Goal: Task Accomplishment & Management: Use online tool/utility

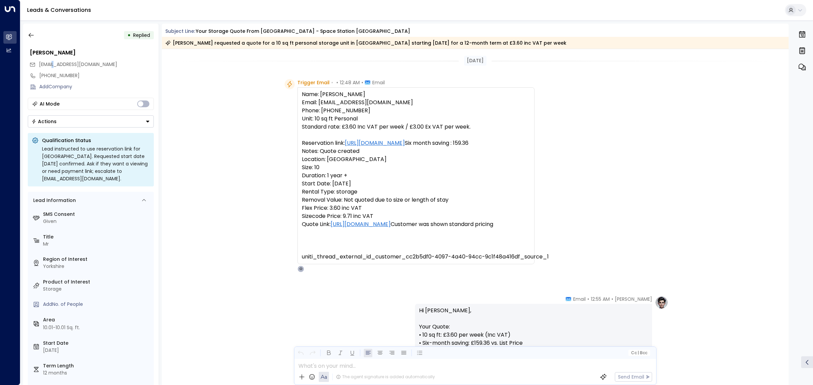
scroll to position [182, 0]
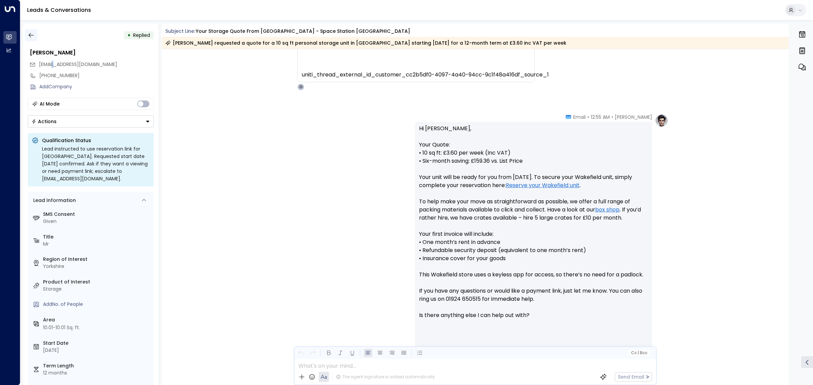
click at [36, 35] on button "button" at bounding box center [31, 35] width 12 height 12
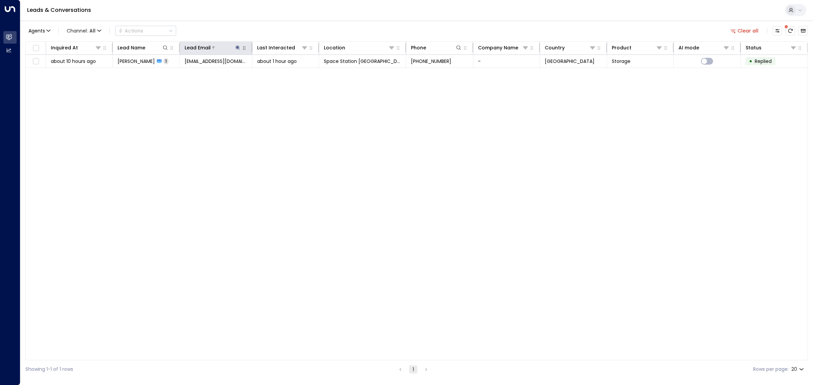
click at [238, 48] on icon at bounding box center [237, 47] width 5 height 5
drag, startPoint x: 263, startPoint y: 70, endPoint x: 190, endPoint y: 73, distance: 72.9
click at [191, 73] on input "**********" at bounding box center [233, 72] width 85 height 13
type input "**********"
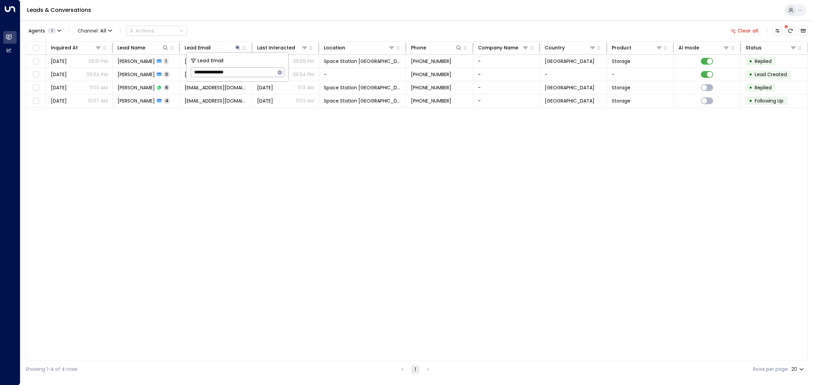
click at [233, 27] on div "Agents 1 Channel: All Actions Clear all" at bounding box center [416, 31] width 782 height 14
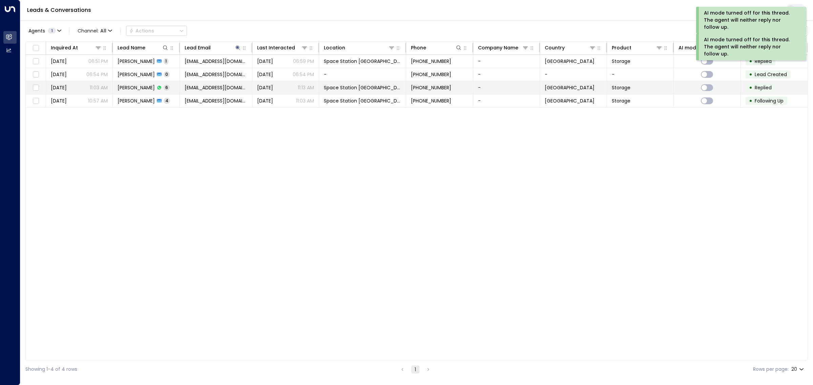
click at [227, 87] on span "[EMAIL_ADDRESS][DOMAIN_NAME]" at bounding box center [216, 87] width 63 height 7
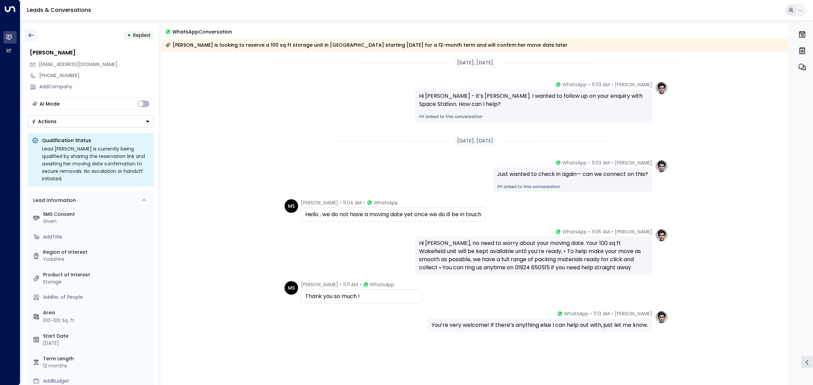
click at [33, 33] on icon "button" at bounding box center [31, 35] width 7 height 7
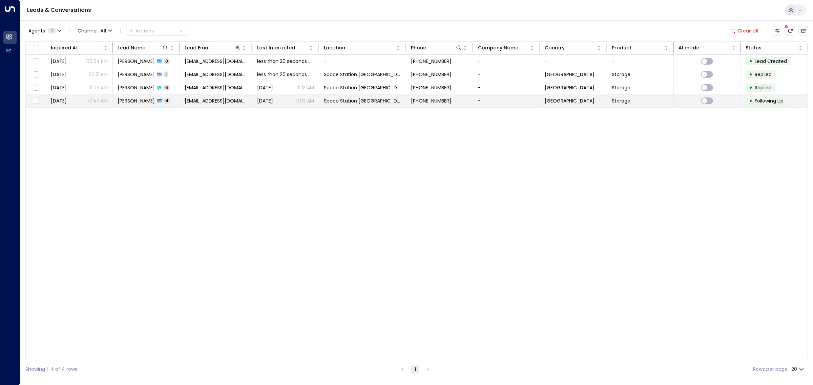
click at [141, 97] on td "[PERSON_NAME] 4" at bounding box center [146, 100] width 67 height 13
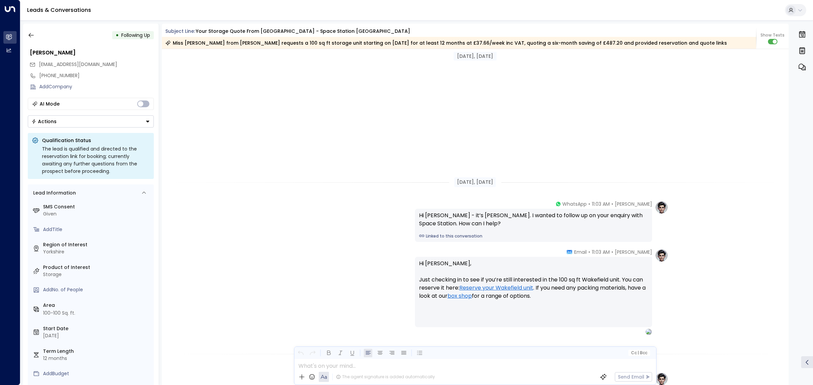
scroll to position [499, 0]
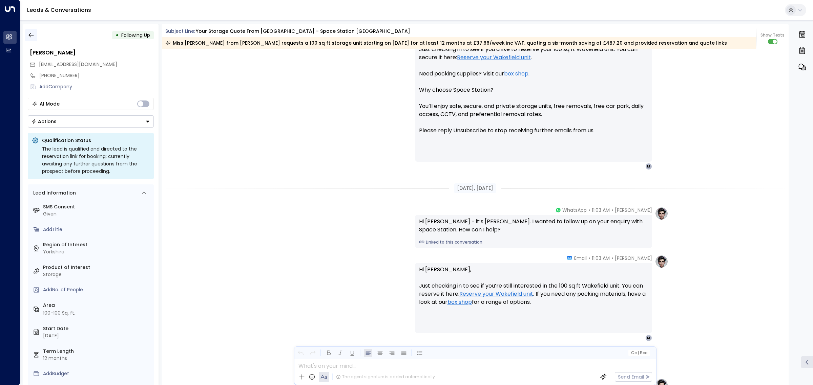
click at [34, 36] on icon "button" at bounding box center [31, 35] width 7 height 7
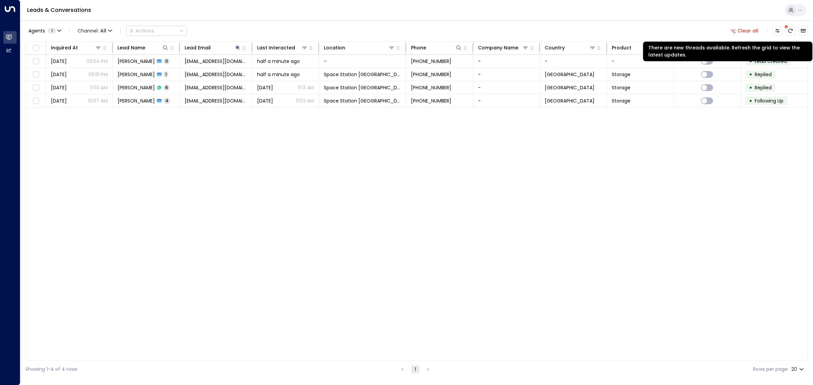
click at [788, 28] on span at bounding box center [786, 26] width 6 height 6
click at [792, 29] on icon "There are new threads available. Refresh the grid to view the latest updates." at bounding box center [790, 31] width 4 height 4
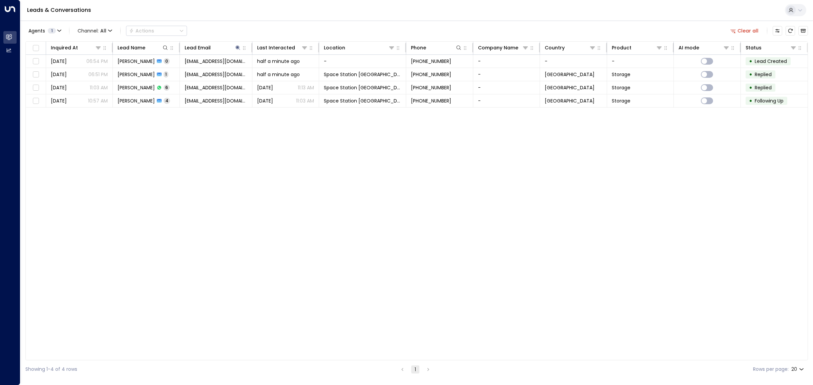
click at [449, 152] on div "Inquired At Lead Name Lead Email Last Interacted Location Phone Company Name Co…" at bounding box center [416, 200] width 782 height 319
